Goal: Unclear: Browse casually

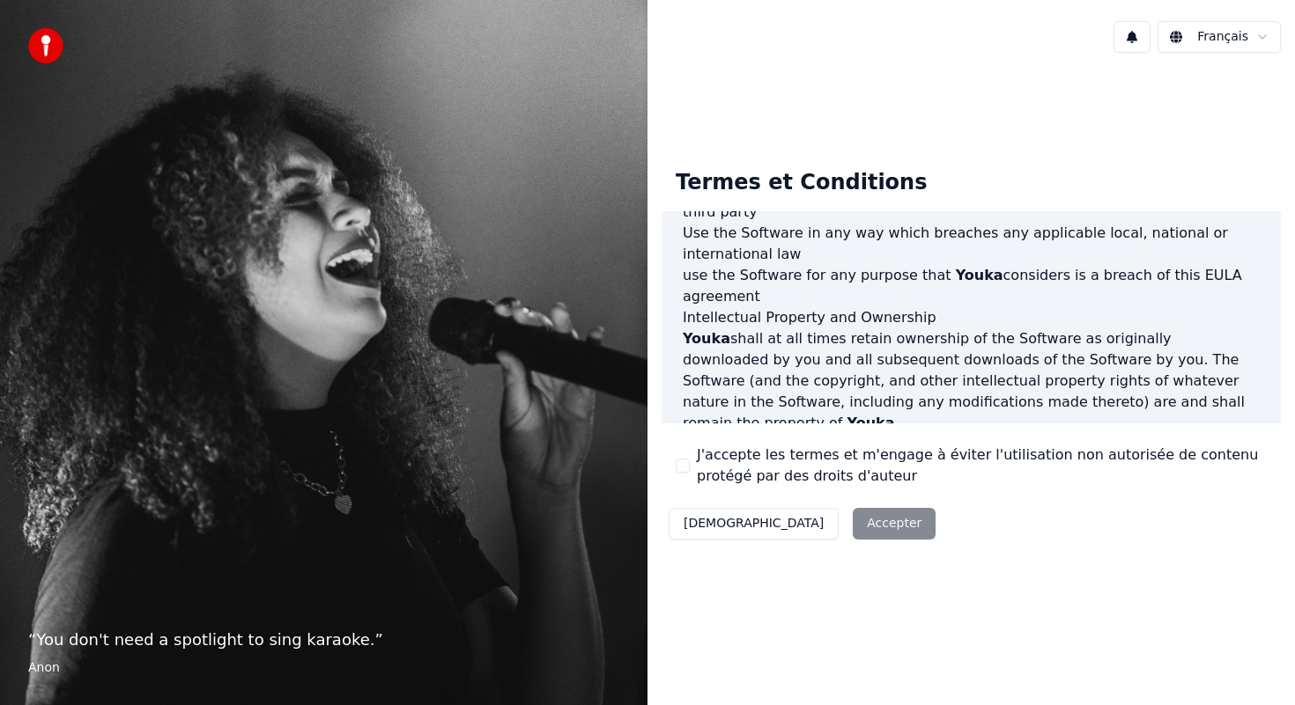
scroll to position [1035, 0]
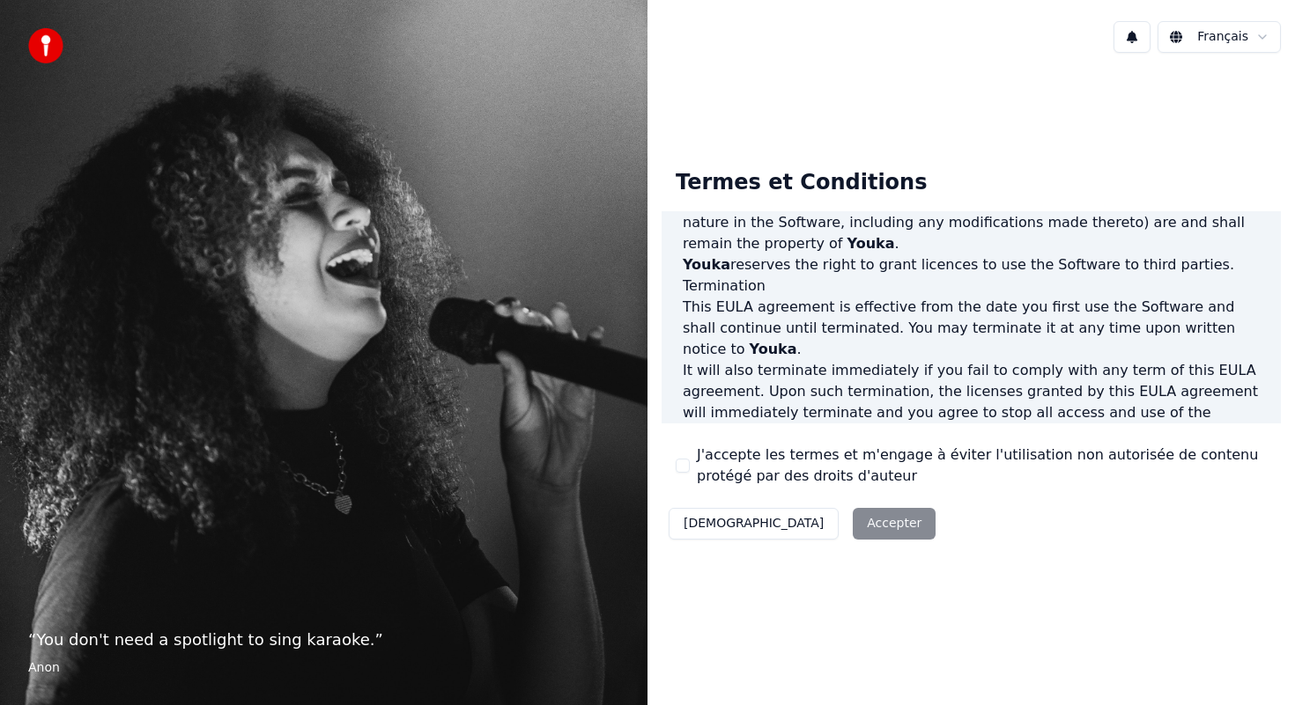
click at [809, 528] on div "Décliner Accepter" at bounding box center [801, 524] width 281 height 46
click at [809, 530] on div "Décliner Accepter" at bounding box center [801, 524] width 281 height 46
click at [45, 46] on img at bounding box center [45, 45] width 35 height 35
